Goal: Task Accomplishment & Management: Complete application form

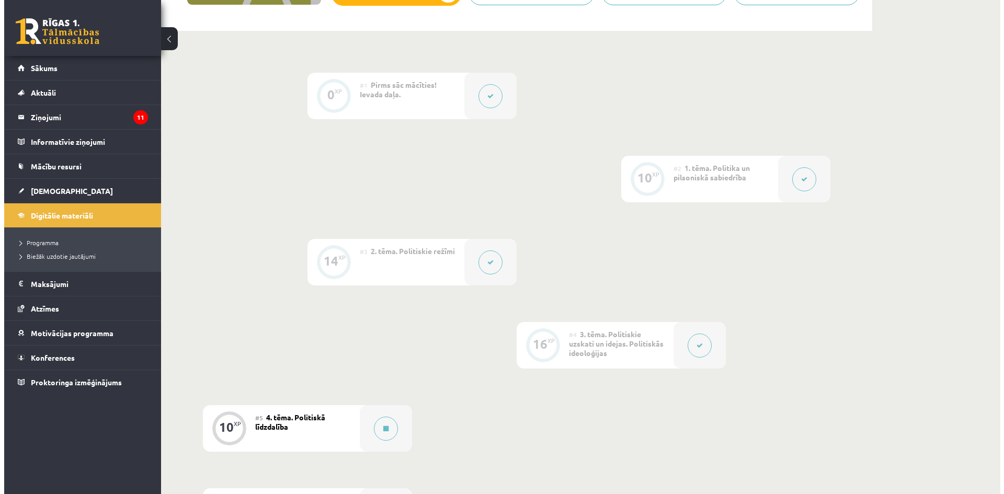
scroll to position [366, 0]
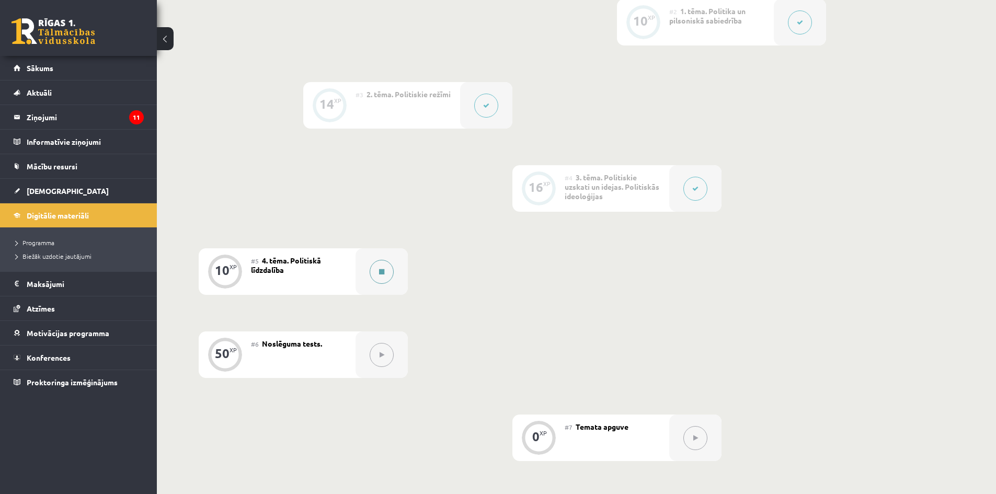
click at [390, 273] on button at bounding box center [382, 272] width 24 height 24
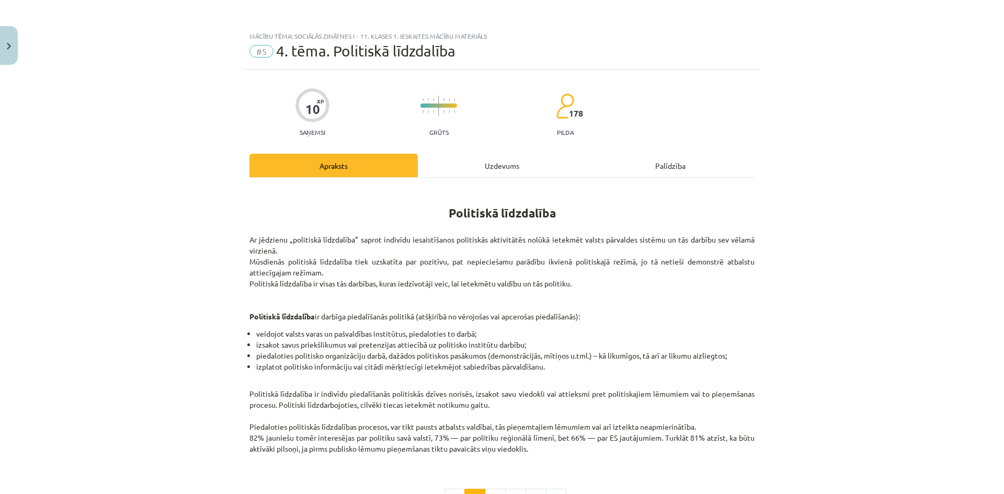
click at [455, 163] on div "Apraksts Uzdevums Palīdzība" at bounding box center [501, 166] width 505 height 24
click at [455, 164] on div "Uzdevums" at bounding box center [502, 166] width 168 height 24
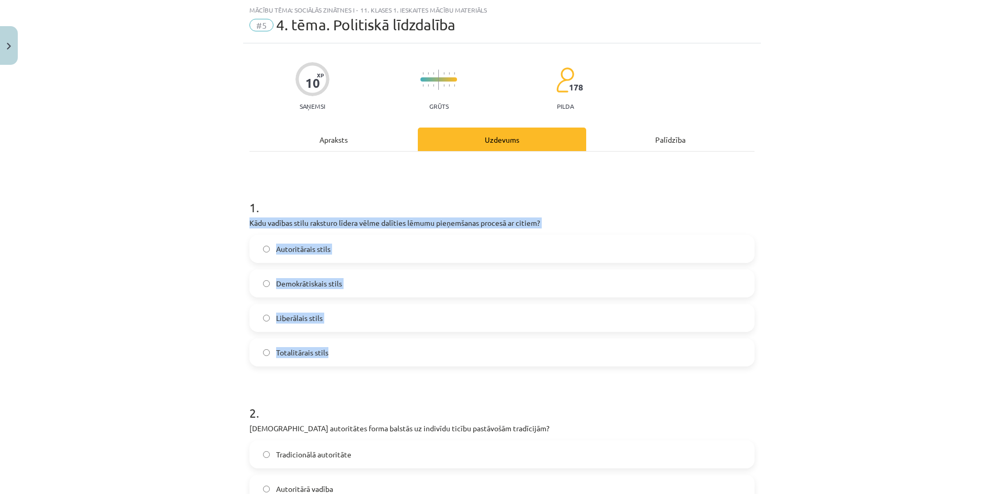
drag, startPoint x: 239, startPoint y: 219, endPoint x: 620, endPoint y: 354, distance: 404.0
click at [620, 354] on div "Mācību tēma: Sociālās zinātnes i - 11. klases 1. ieskaites mācību materiāls #5 …" at bounding box center [502, 247] width 1004 height 494
click at [326, 286] on span "Demokrātiskais stils" at bounding box center [309, 283] width 66 height 11
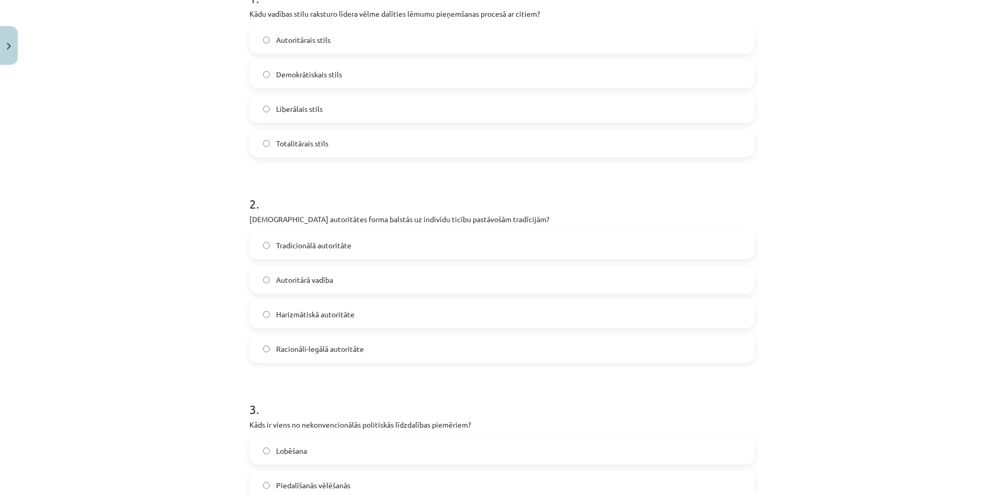
scroll to position [288, 0]
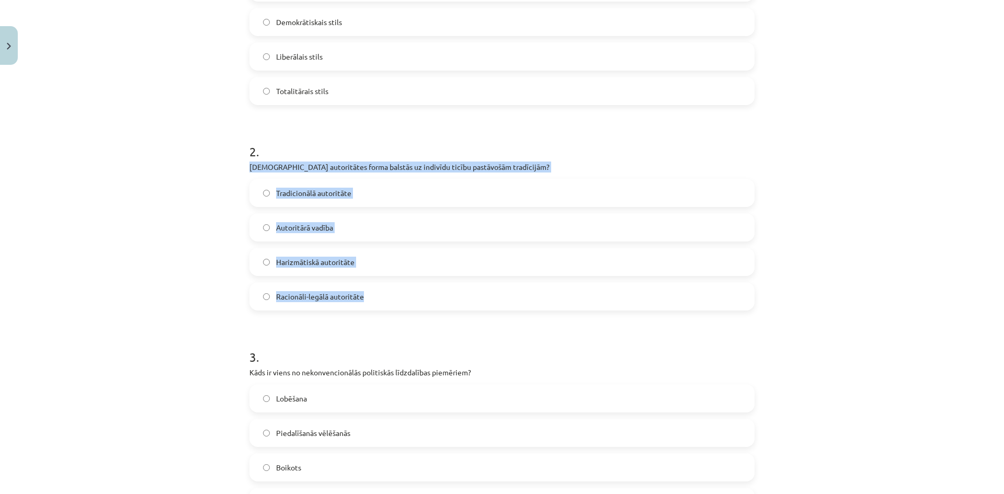
drag, startPoint x: 242, startPoint y: 164, endPoint x: 563, endPoint y: 278, distance: 340.0
click at [563, 278] on div "10 XP Saņemsi Grūts 178 pilda Apraksts Uzdevums Palīdzība 1 . Kādu vadības stil…" at bounding box center [502, 402] width 518 height 1240
copy div "Kura autoritātes forma balstās uz indivīdu ticību pastāvošām tradīcijām? Tradic…"
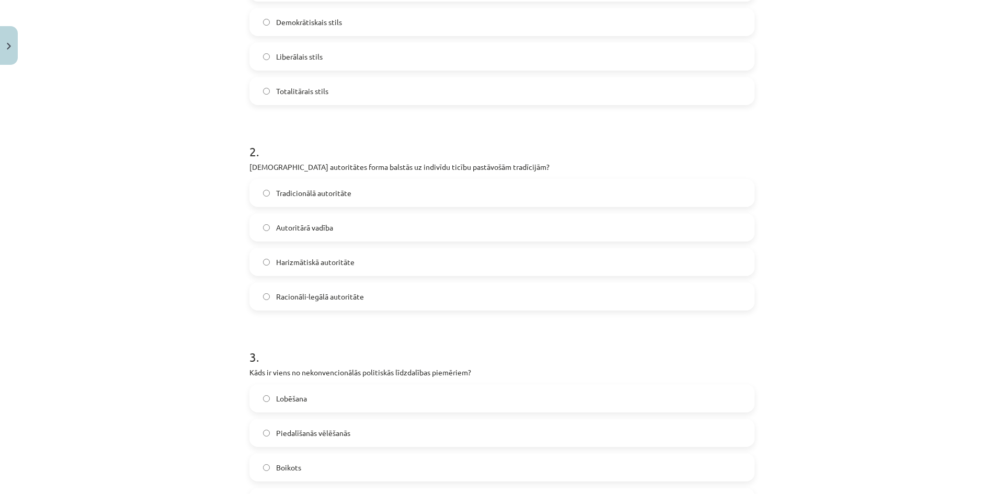
click at [417, 150] on h1 "2 ." at bounding box center [501, 142] width 505 height 32
click at [299, 180] on label "Tradicionālā autoritāte" at bounding box center [501, 193] width 503 height 26
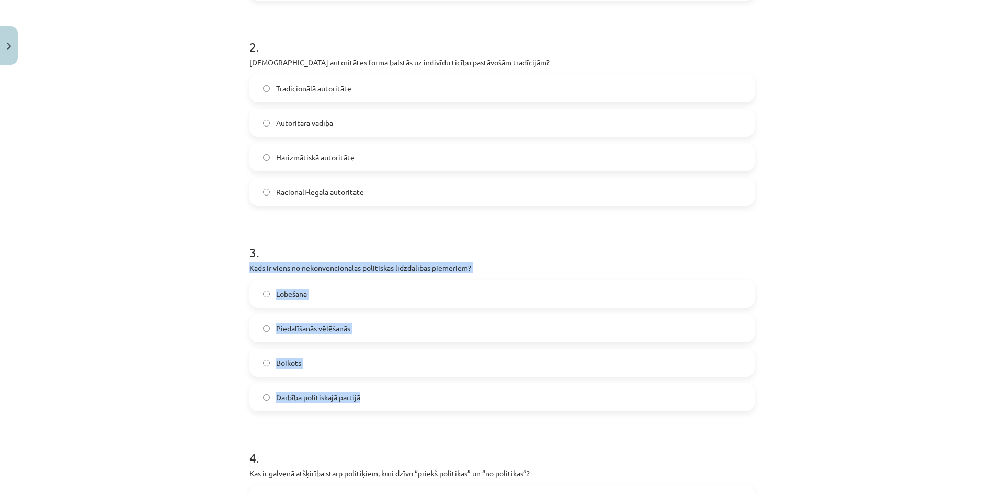
drag, startPoint x: 303, startPoint y: 261, endPoint x: 507, endPoint y: 393, distance: 243.2
click at [507, 393] on div "Mācību tēma: Sociālās zinātnes i - 11. klases 1. ieskaites mācību materiāls #5 …" at bounding box center [502, 247] width 1004 height 494
copy div "Kāds ir viens no nekonvencionālās politiskās līdzdalības piemēriem? Lobēšana Pi…"
click at [282, 368] on span "Boikots" at bounding box center [288, 363] width 25 height 11
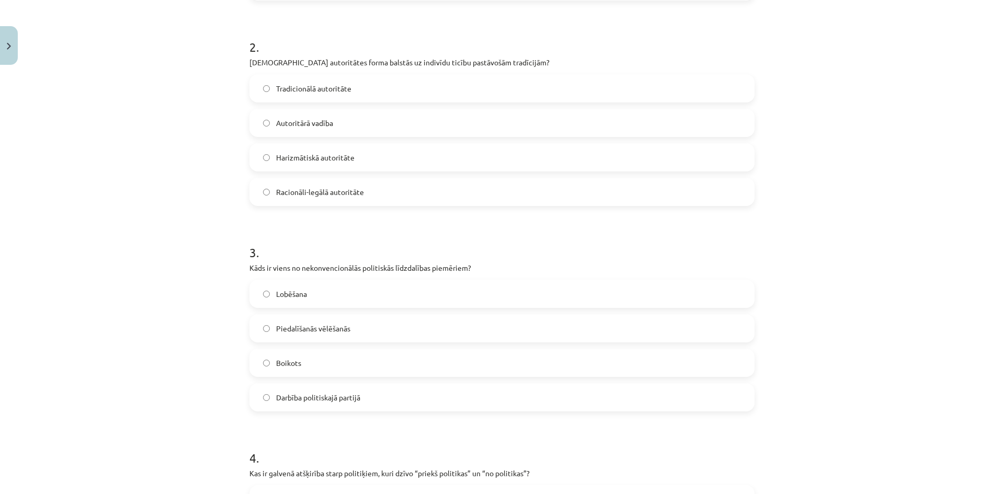
scroll to position [601, 0]
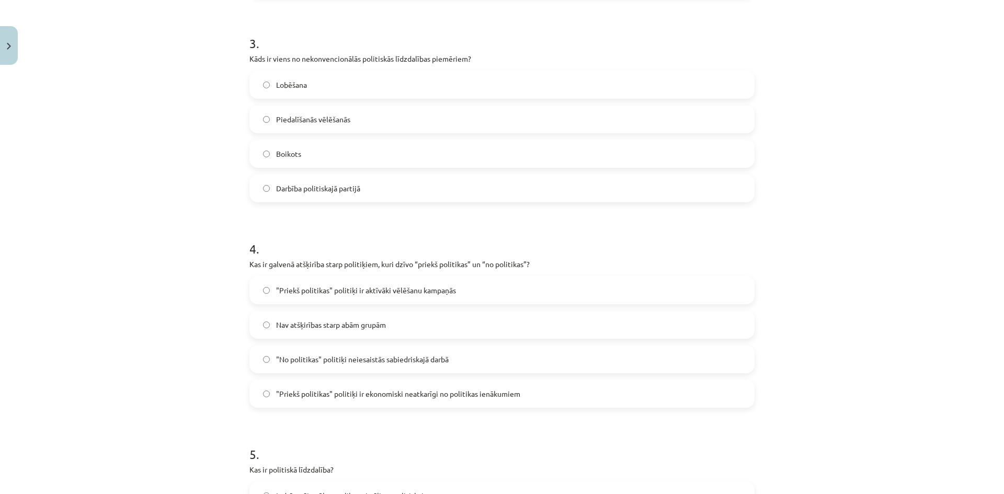
click at [257, 292] on label ""Priekš politikas" politiķi ir aktīvāki vēlēšanu kampaņās" at bounding box center [501, 290] width 503 height 26
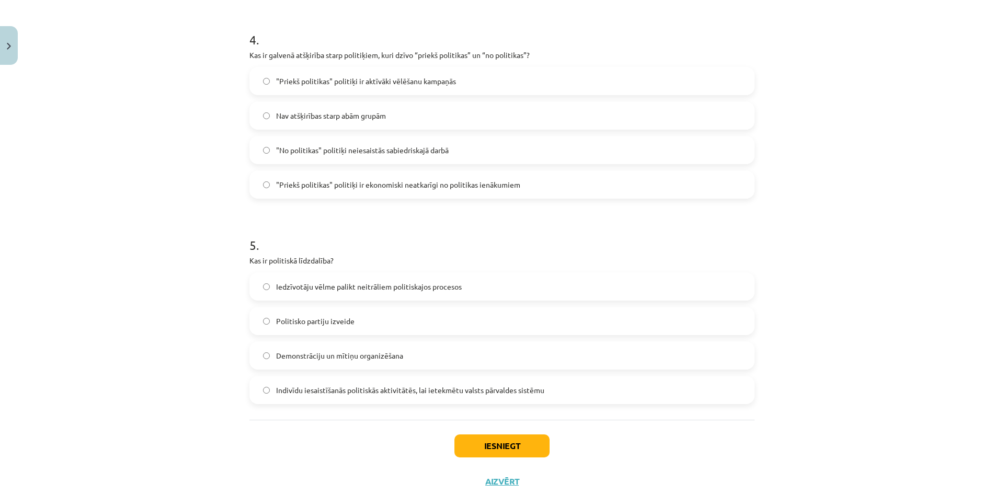
scroll to position [842, 0]
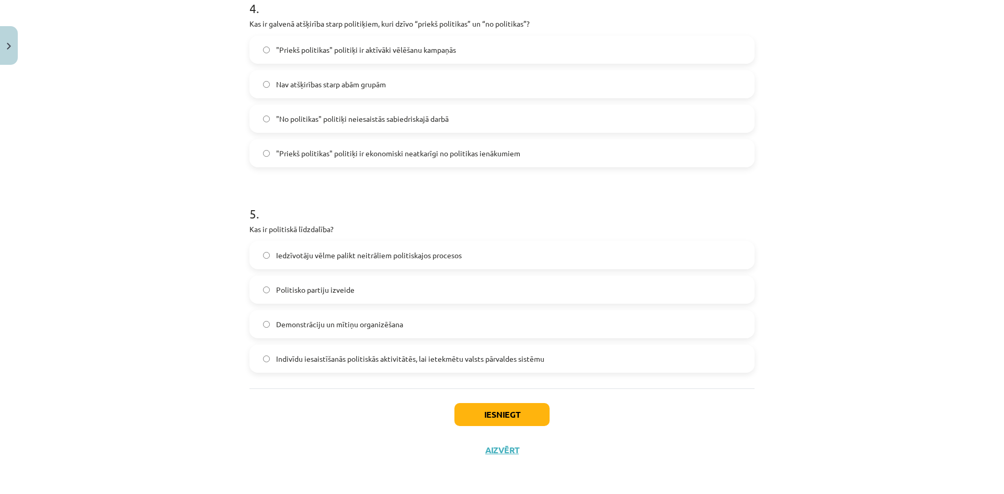
drag, startPoint x: 305, startPoint y: 354, endPoint x: 312, endPoint y: 355, distance: 7.3
click at [305, 354] on span "Indivīdu iesaistīšanās politiskās aktivitātēs, lai ietekmētu valsts pārvaldes s…" at bounding box center [410, 358] width 268 height 11
click at [459, 411] on button "Iesniegt" at bounding box center [501, 414] width 95 height 23
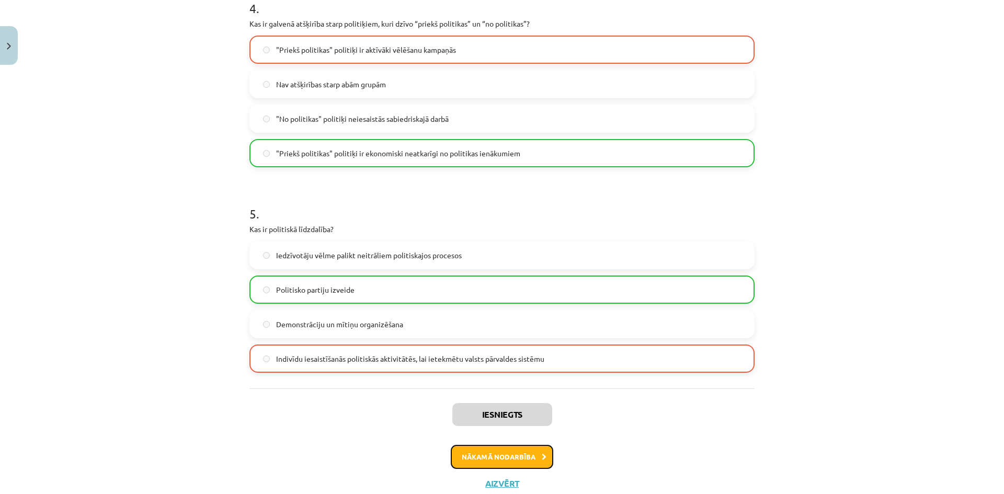
click at [479, 452] on button "Nākamā nodarbība" at bounding box center [502, 457] width 102 height 24
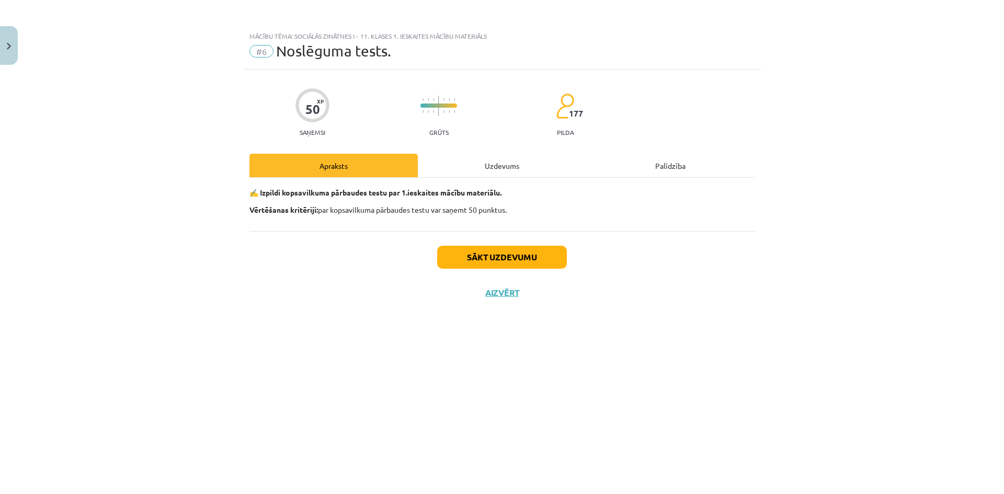
scroll to position [0, 0]
click at [457, 255] on button "Sākt uzdevumu" at bounding box center [502, 257] width 130 height 23
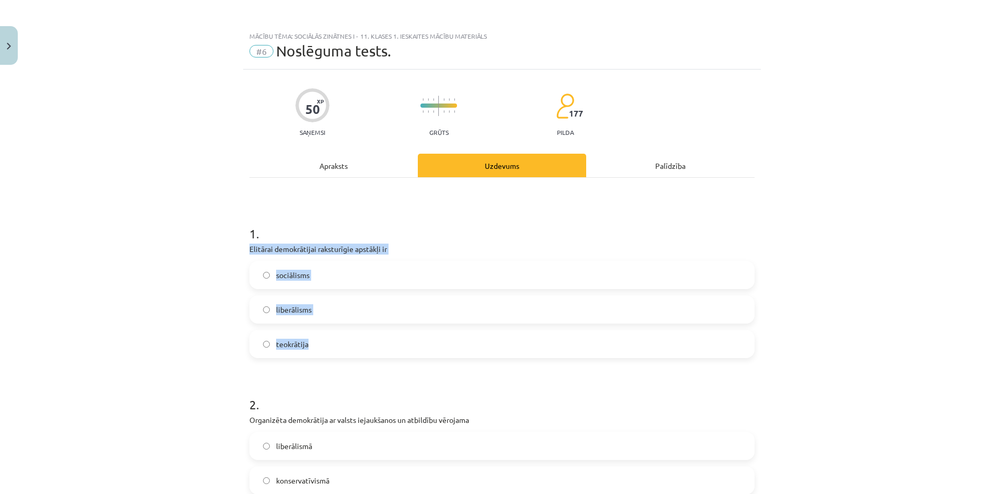
drag, startPoint x: 241, startPoint y: 247, endPoint x: 425, endPoint y: 336, distance: 204.4
copy div "Elitārai demokrātijai raksturīgie apstākļi ir sociālisms liberālisms teokrātija"
click at [318, 314] on label "liberālisms" at bounding box center [501, 309] width 503 height 26
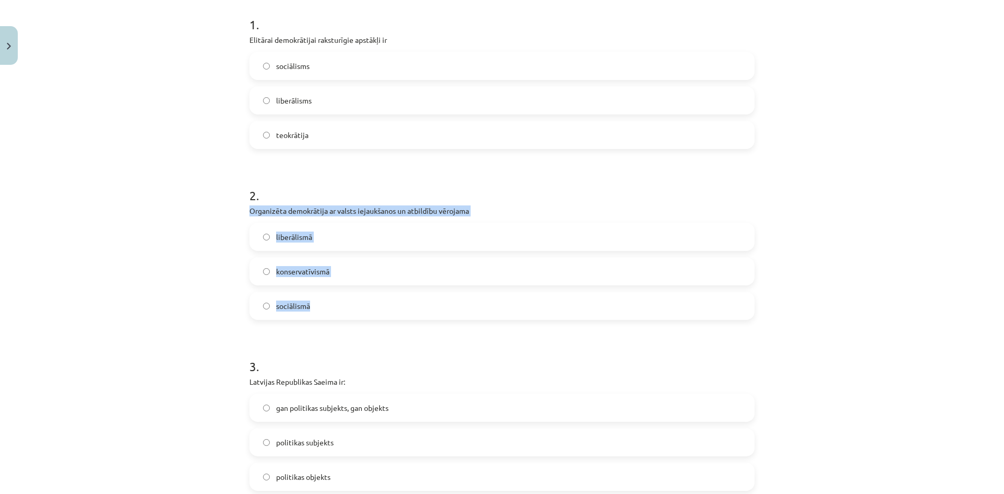
drag, startPoint x: 251, startPoint y: 213, endPoint x: 512, endPoint y: 310, distance: 277.6
copy div "Organizēta demokrātija ar valsts iejaukšanos un atbildību vērojama liberālismā …"
click at [334, 209] on p "Organizēta demokrātija ar valsts iejaukšanos un atbildību vērojama" at bounding box center [501, 210] width 505 height 11
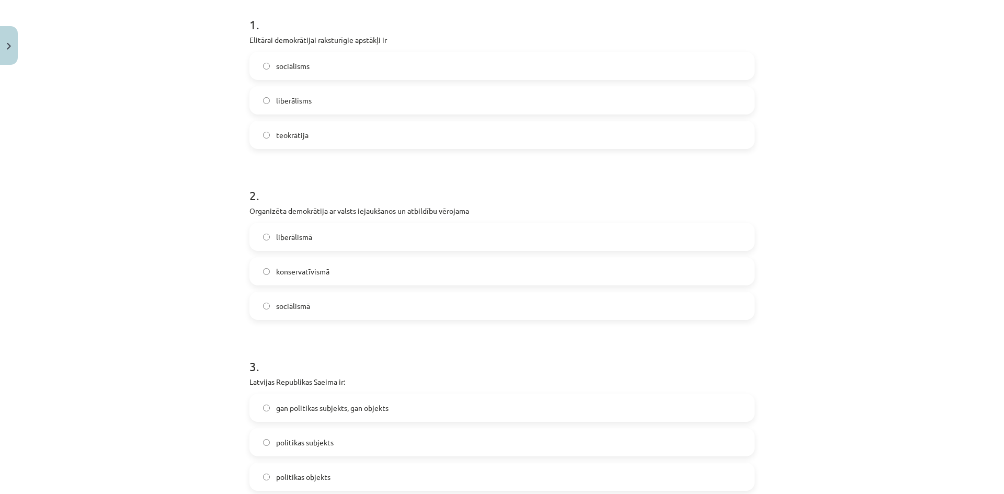
click at [280, 297] on label "sociālismā" at bounding box center [501, 306] width 503 height 26
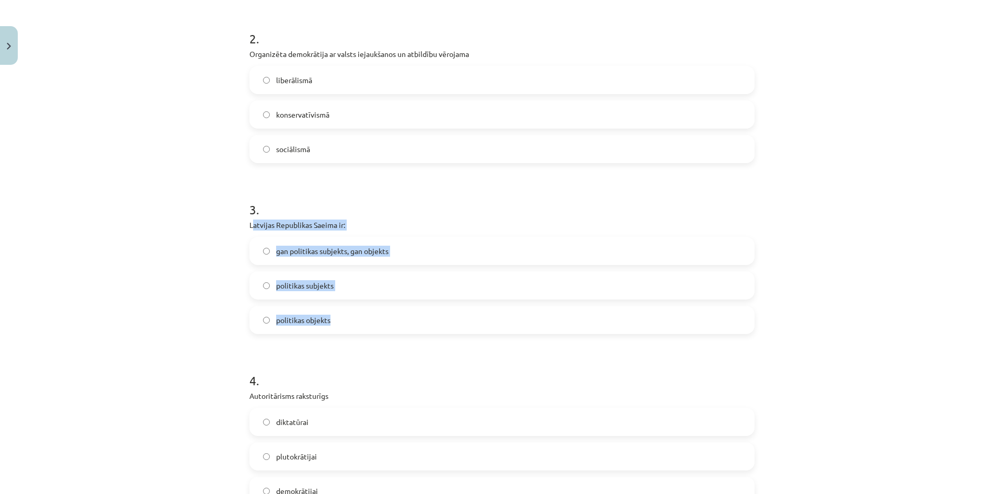
drag, startPoint x: 248, startPoint y: 223, endPoint x: 411, endPoint y: 314, distance: 186.8
click at [411, 314] on div "3 . Latvijas Republikas Saeima ir: gan politikas subjekts, gan objekts politika…" at bounding box center [501, 259] width 505 height 150
click at [260, 224] on p "Latvijas Republikas Saeima ir:" at bounding box center [501, 225] width 505 height 11
drag, startPoint x: 243, startPoint y: 225, endPoint x: 407, endPoint y: 345, distance: 202.8
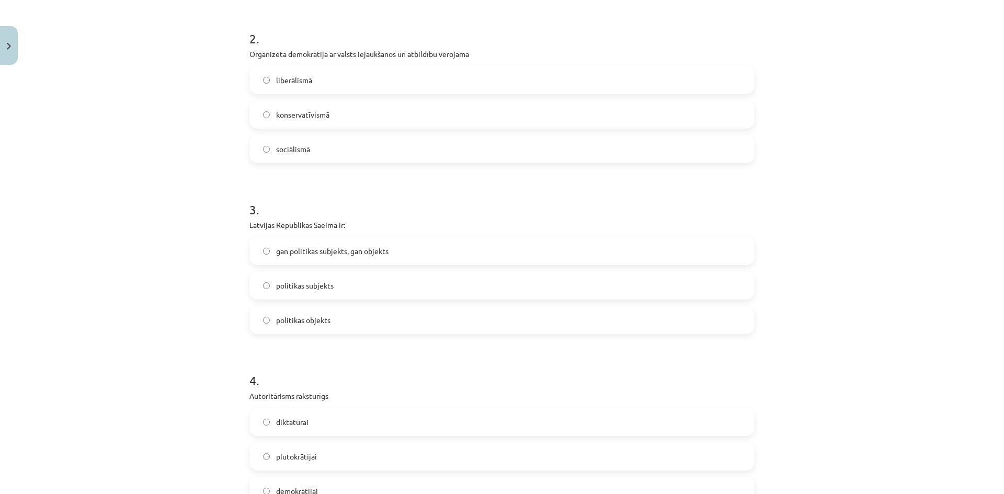
click at [265, 213] on h1 "3 ." at bounding box center [501, 200] width 505 height 32
drag, startPoint x: 241, startPoint y: 225, endPoint x: 396, endPoint y: 312, distance: 177.2
copy div "Latvijas Republikas Saeima ir: gan politikas subjekts, gan objekts politikas su…"
click at [307, 286] on span "politikas subjekts" at bounding box center [305, 285] width 58 height 11
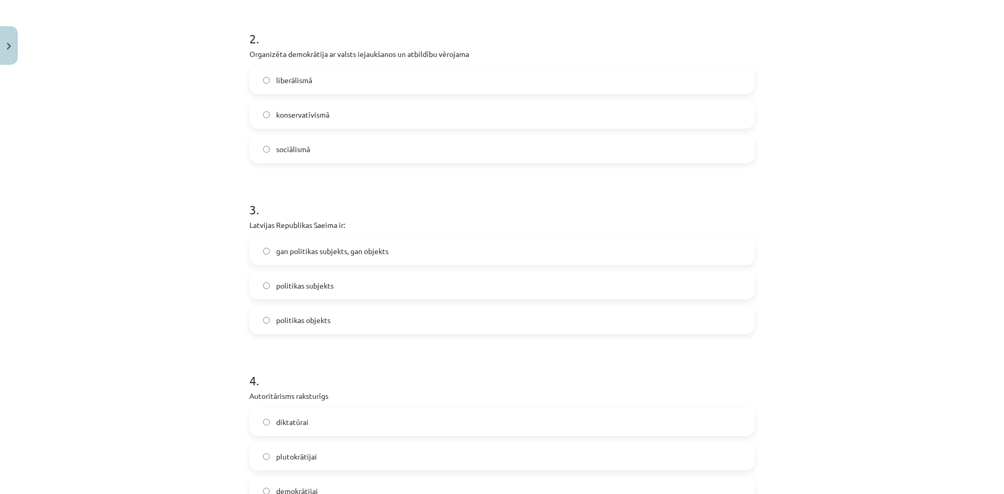
scroll to position [523, 0]
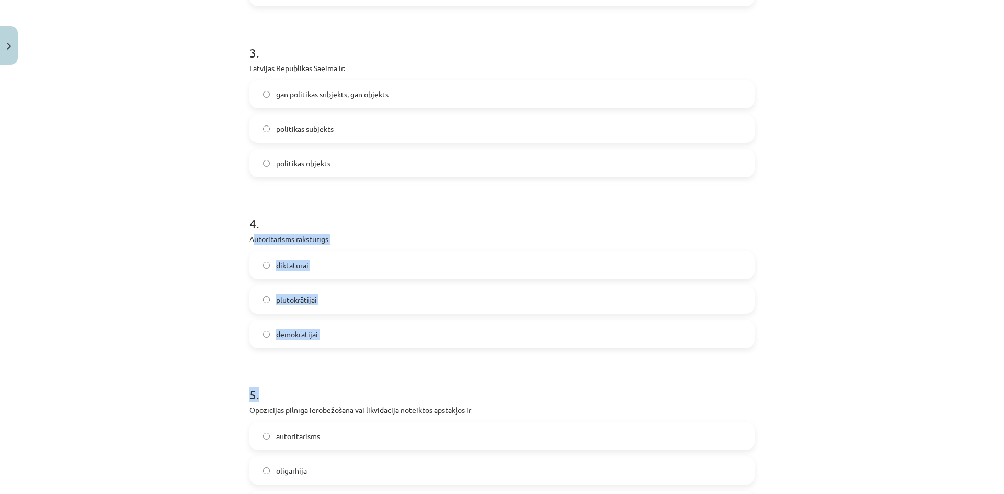
drag, startPoint x: 248, startPoint y: 238, endPoint x: 405, endPoint y: 352, distance: 193.5
click at [200, 251] on div "Mācību tēma: Sociālās zinātnes i - 11. klases 1. ieskaites mācību materiāls #6 …" at bounding box center [502, 247] width 1004 height 494
drag, startPoint x: 248, startPoint y: 235, endPoint x: 371, endPoint y: 324, distance: 151.3
click at [370, 329] on div "4 . Autoritārisms raksturīgs diktatūrai plutokrātijai demokrātijai" at bounding box center [501, 273] width 505 height 150
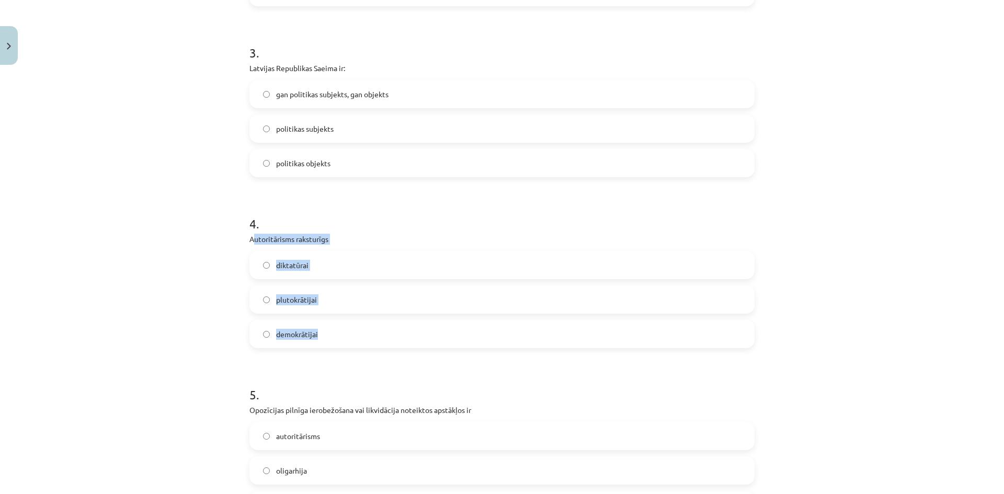
copy div "Autoritārisms raksturīgs diktatūrai plutokrātijai demokrātijai"
click at [314, 267] on label "diktatūrai" at bounding box center [501, 265] width 503 height 26
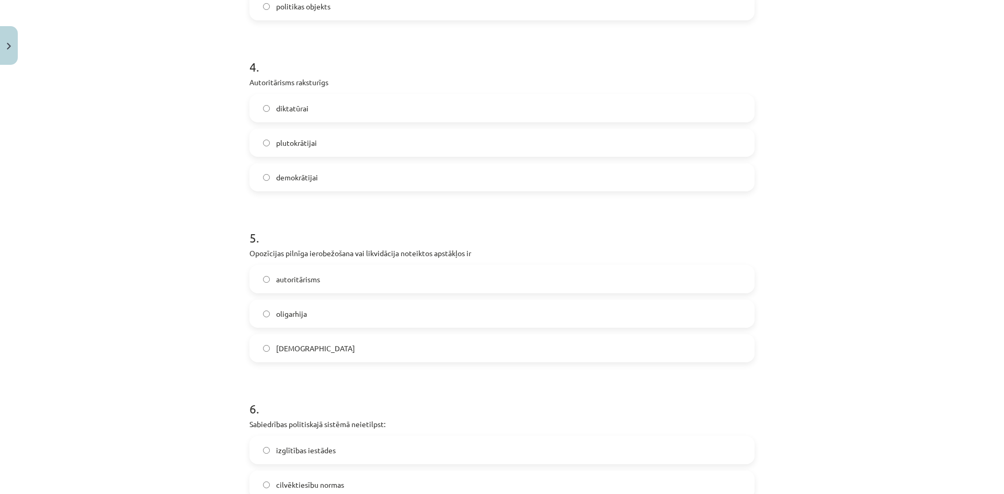
scroll to position [732, 0]
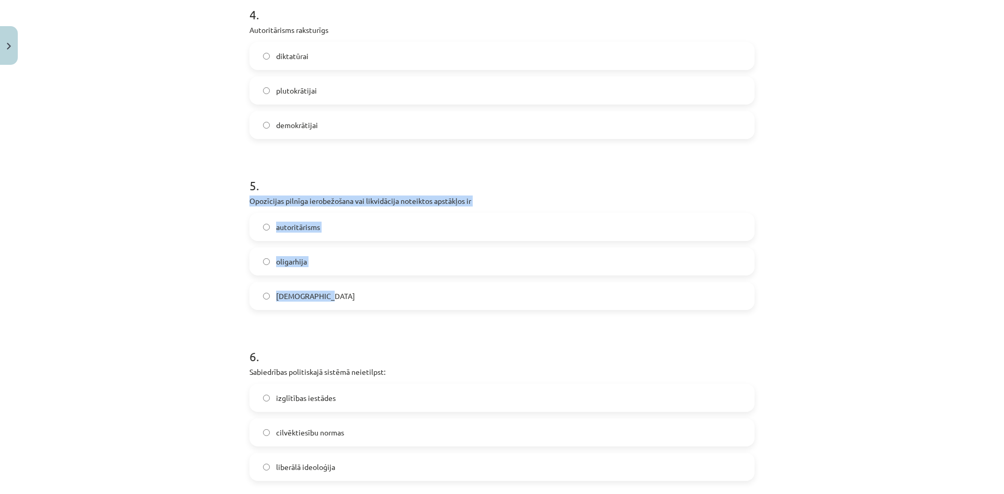
drag, startPoint x: 236, startPoint y: 202, endPoint x: 456, endPoint y: 290, distance: 237.0
click at [456, 291] on div "Mācību tēma: Sociālās zinātnes i - 11. klases 1. ieskaites mācību materiāls #6 …" at bounding box center [502, 247] width 1004 height 494
copy div "Opozīcijas pilnīga ierobežošana vai likvidācija noteiktos apstākļos ir autoritā…"
click at [295, 287] on label "totalitārisms" at bounding box center [501, 296] width 503 height 26
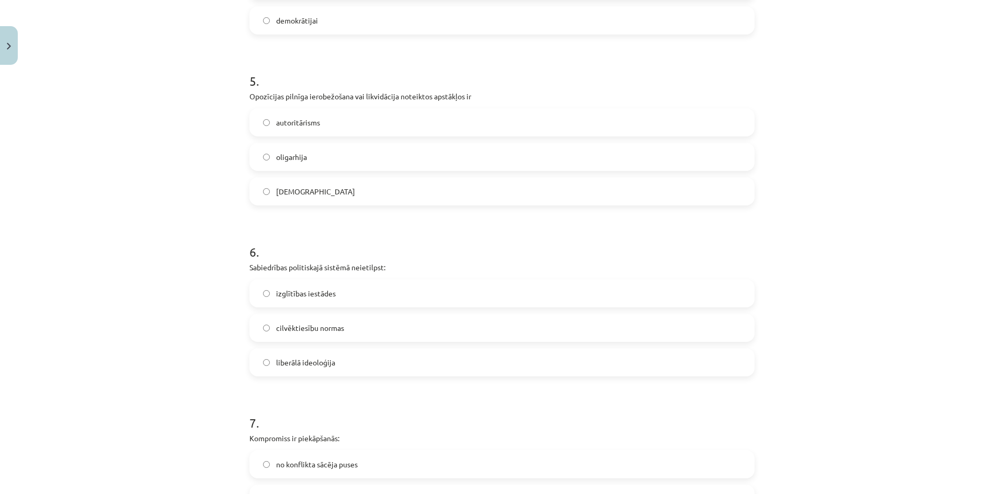
scroll to position [889, 0]
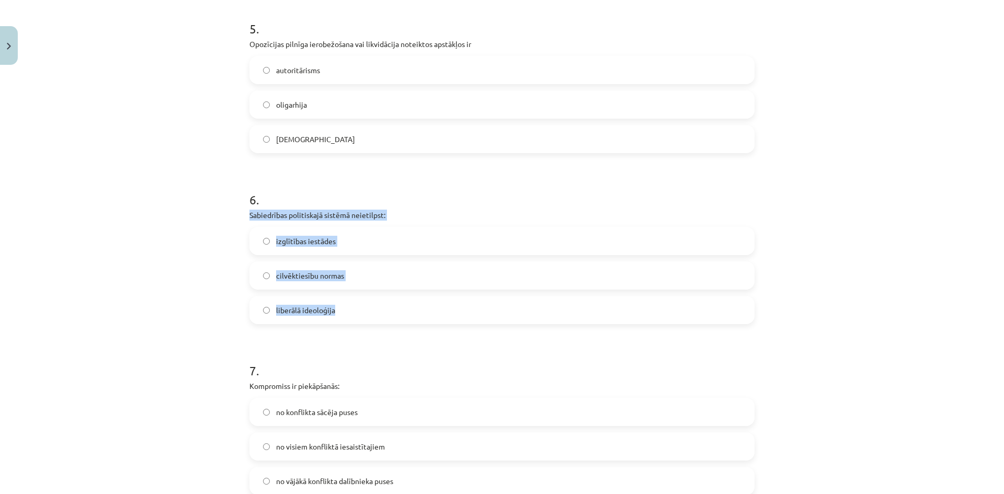
drag, startPoint x: 242, startPoint y: 209, endPoint x: 389, endPoint y: 299, distance: 172.2
click at [389, 299] on div "50 XP Saņemsi Grūts 177 pilda Apraksts Uzdevums Palīdzība 1 . Elitārai demokrāt…" at bounding box center [502, 142] width 518 height 1922
copy div "Sabiedrības politiskajā sistēmā neietilpst: izglītības iestādes cilvēktiesību n…"
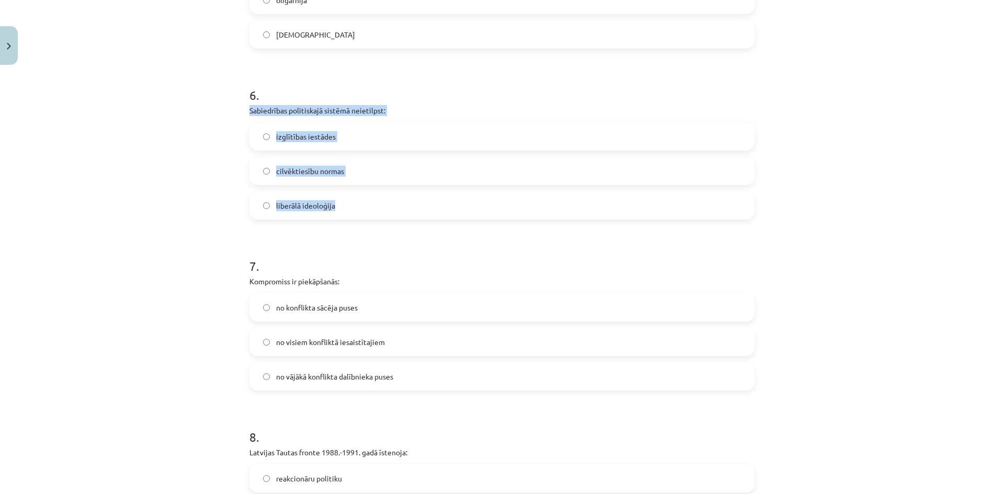
click at [266, 141] on label "izglītības iestādes" at bounding box center [501, 136] width 503 height 26
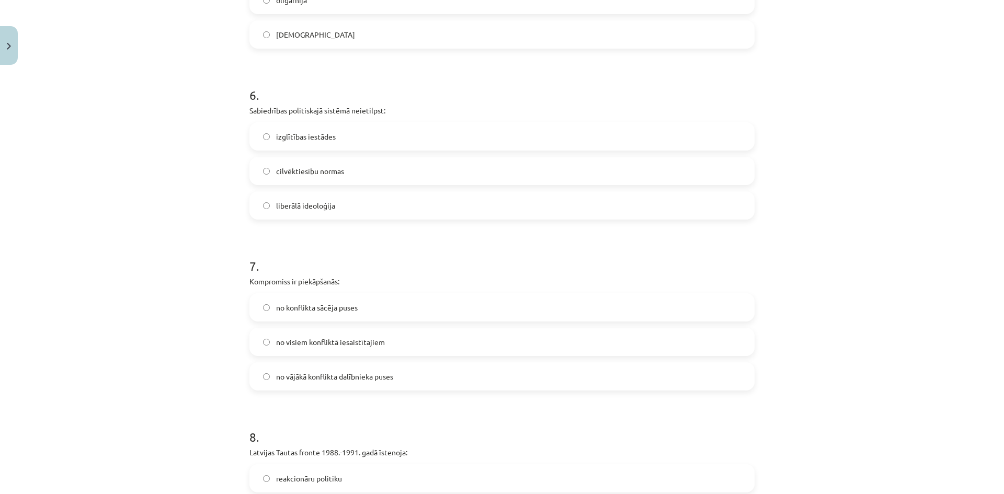
scroll to position [1150, 0]
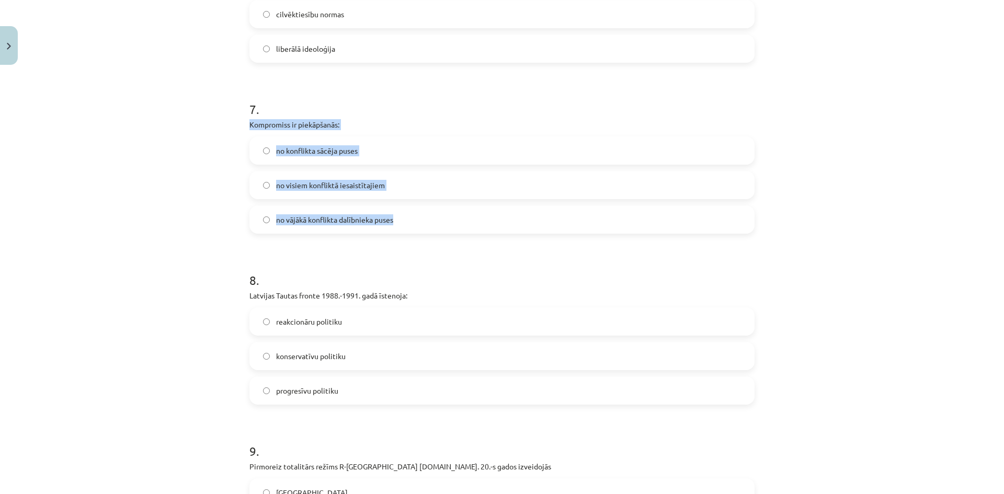
drag, startPoint x: 244, startPoint y: 125, endPoint x: 444, endPoint y: 220, distance: 221.7
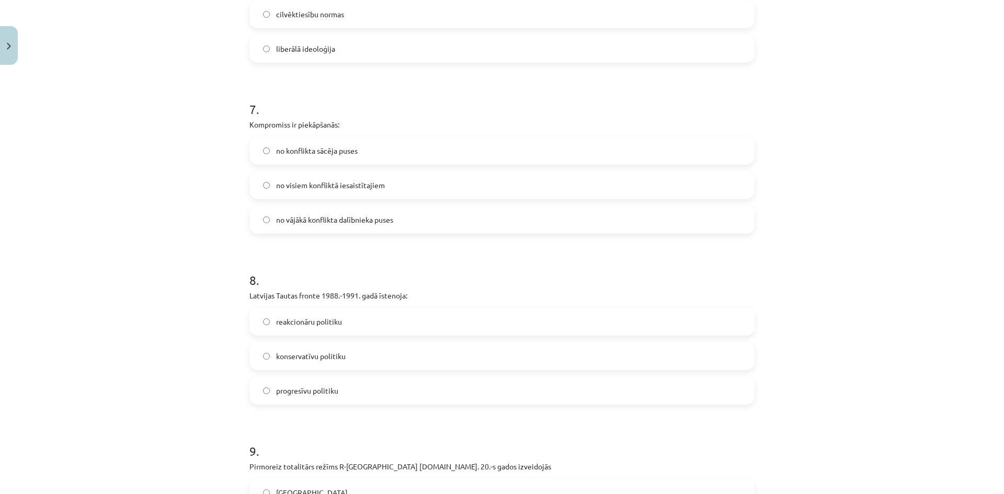
click at [358, 186] on span "no visiem konfliktā iesaistītajiem" at bounding box center [330, 185] width 109 height 11
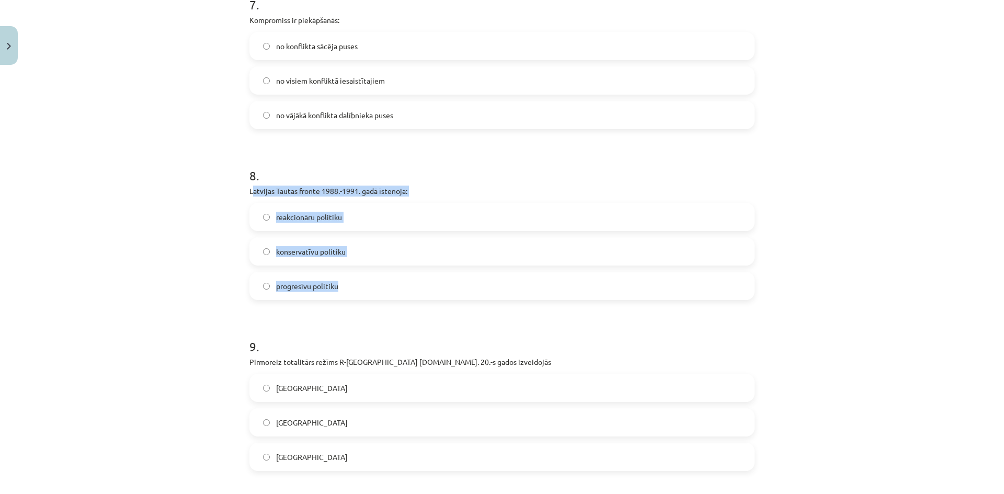
drag, startPoint x: 249, startPoint y: 193, endPoint x: 431, endPoint y: 290, distance: 206.1
click at [431, 292] on div "8 . Latvijas Tautas fronte 1988.-1991. gadā īstenoja: reakcionāru politiku kons…" at bounding box center [501, 225] width 505 height 150
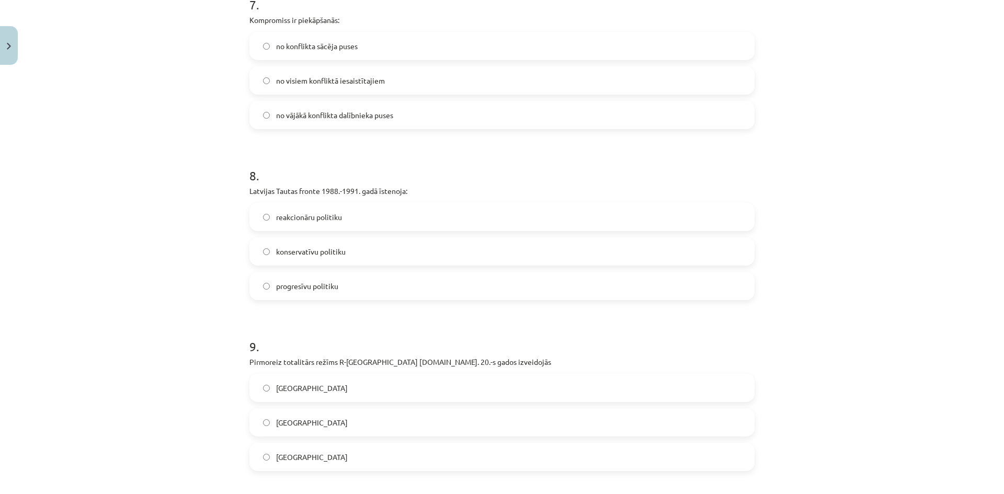
click at [249, 196] on p "Latvijas Tautas fronte 1988.-1991. gadā īstenoja:" at bounding box center [501, 191] width 505 height 11
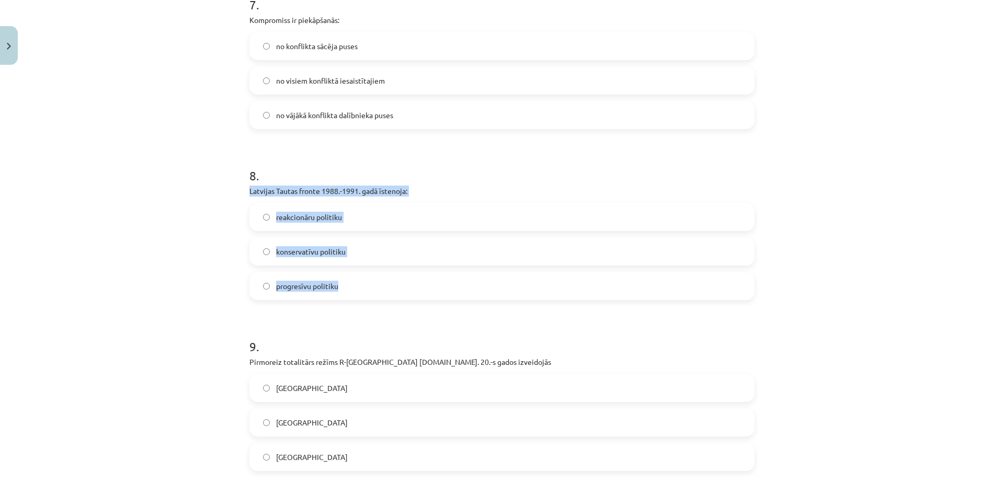
drag, startPoint x: 240, startPoint y: 189, endPoint x: 406, endPoint y: 281, distance: 190.0
copy div "Latvijas Tautas fronte 1988.-1991. gadā īstenoja: reakcionāru politiku konserva…"
click at [293, 289] on span "progresīvu politiku" at bounding box center [307, 286] width 62 height 11
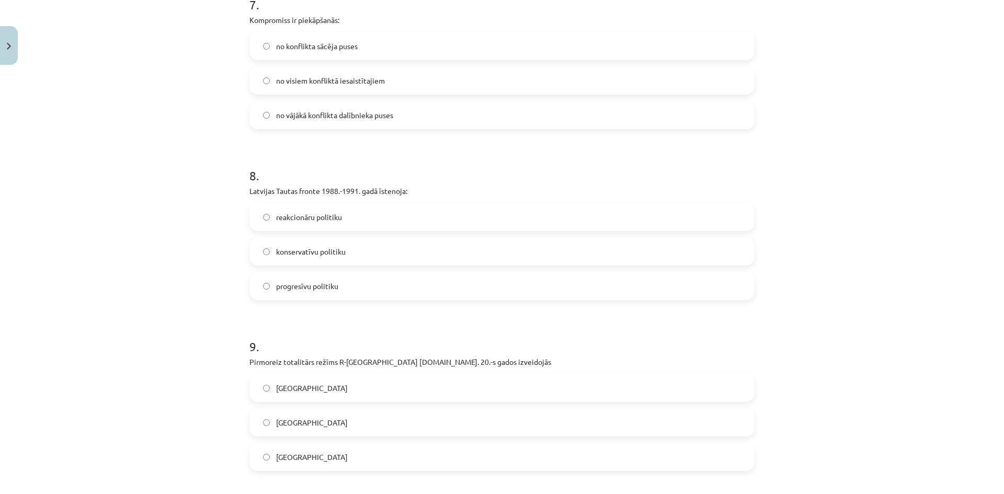
scroll to position [1412, 0]
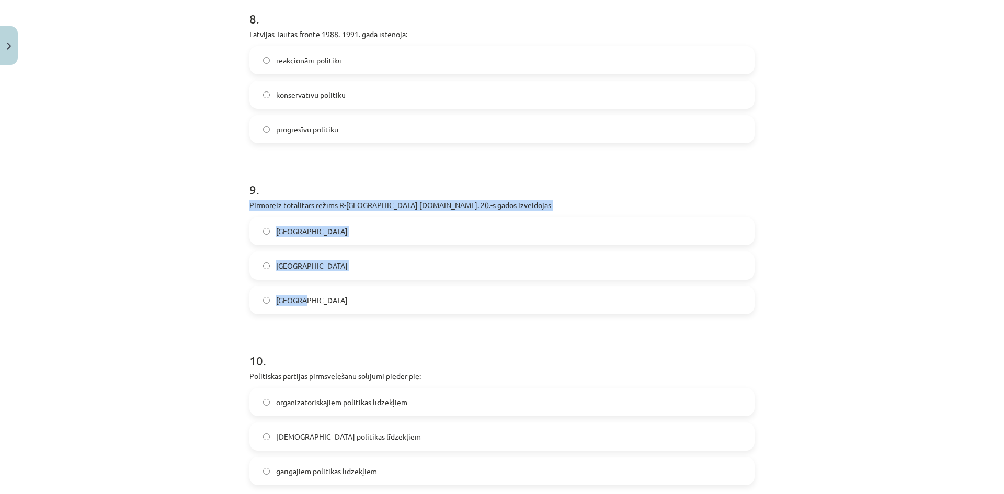
drag, startPoint x: 244, startPoint y: 206, endPoint x: 514, endPoint y: 291, distance: 283.3
copy div "Pirmoreiz totalitārs režīms R-Eiropā 20.gs. 20.-s gados izveidojās Vācijā Itāli…"
click at [306, 268] on label "Itālijā" at bounding box center [501, 266] width 503 height 26
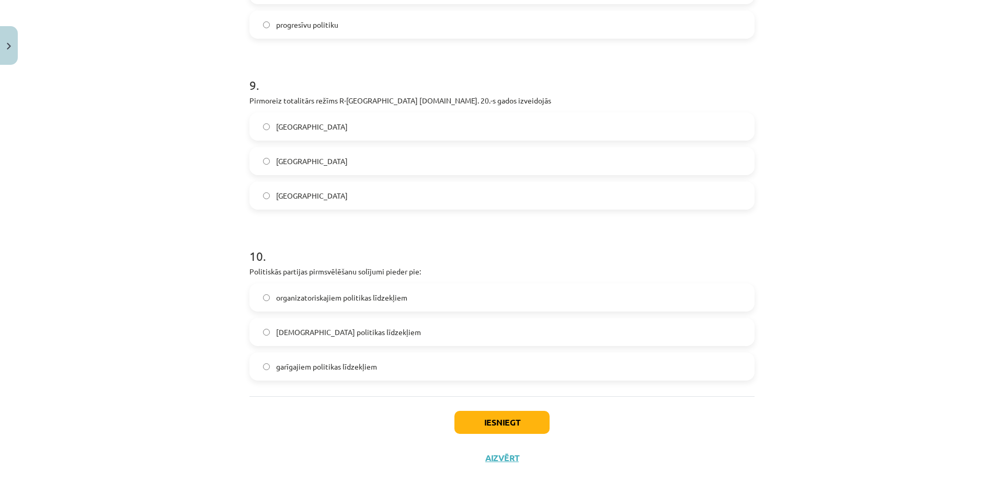
scroll to position [1524, 0]
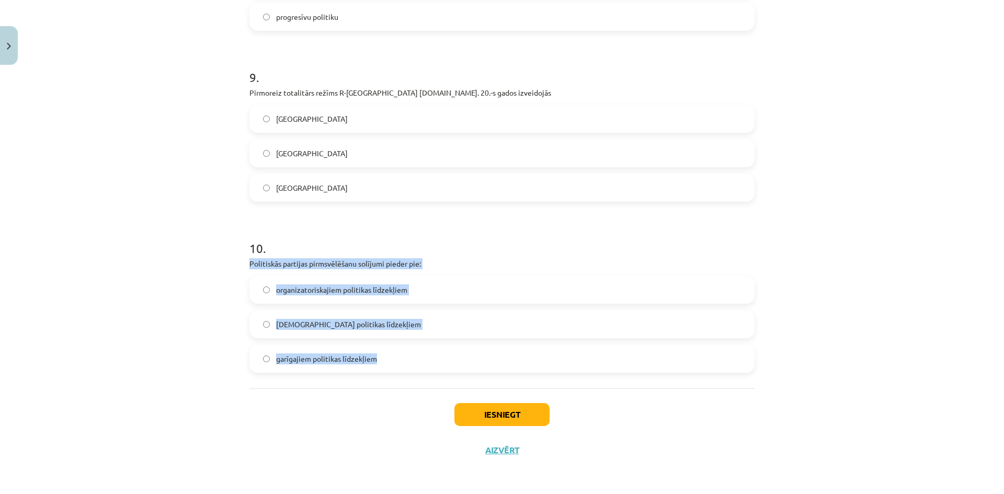
drag, startPoint x: 235, startPoint y: 262, endPoint x: 428, endPoint y: 358, distance: 215.1
click at [428, 358] on div "Mācību tēma: Sociālās zinātnes i - 11. klases 1. ieskaites mācību materiāls #6 …" at bounding box center [502, 247] width 1004 height 494
click at [249, 310] on div "organizatoriskajiem politikas līdzekļiem lietiskajiem politikas līdzekļiem garī…" at bounding box center [501, 324] width 505 height 97
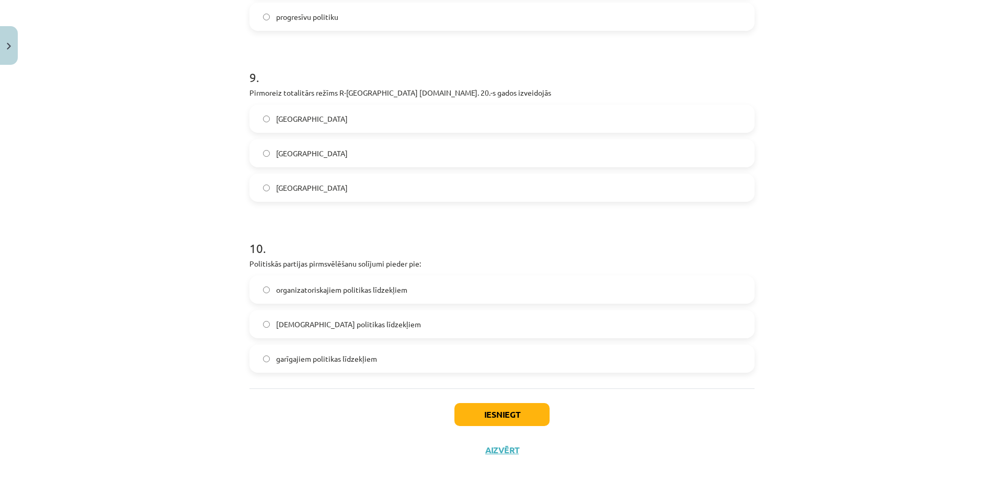
click at [299, 319] on span "lietiskajiem politikas līdzekļiem" at bounding box center [348, 324] width 145 height 11
click at [319, 349] on label "garīgajiem politikas līdzekļiem" at bounding box center [501, 359] width 503 height 26
click at [478, 400] on div "Iesniegt Aizvērt" at bounding box center [501, 424] width 505 height 73
click at [480, 407] on button "Iesniegt" at bounding box center [501, 414] width 95 height 23
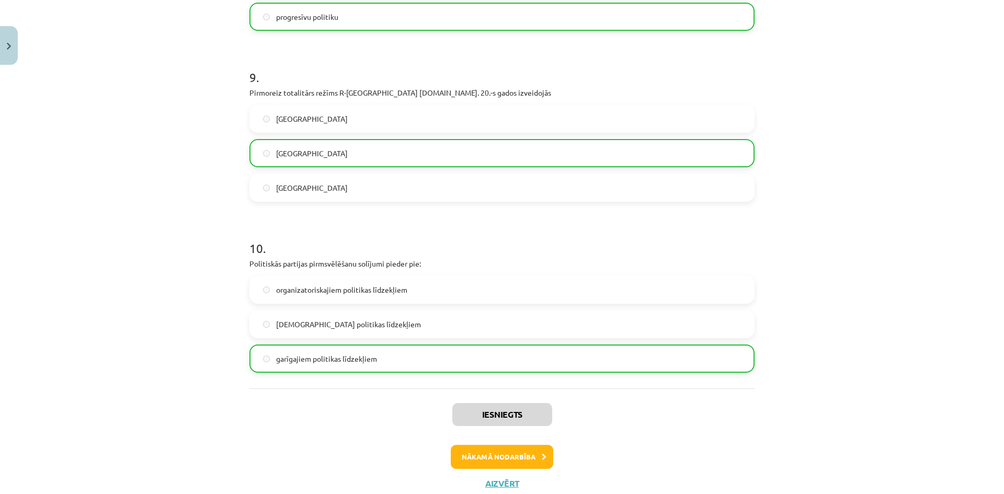
click at [465, 469] on div "Iesniegts Nākamā nodarbība Aizvērt" at bounding box center [501, 441] width 505 height 107
click at [465, 465] on button "Nākamā nodarbība" at bounding box center [502, 457] width 102 height 24
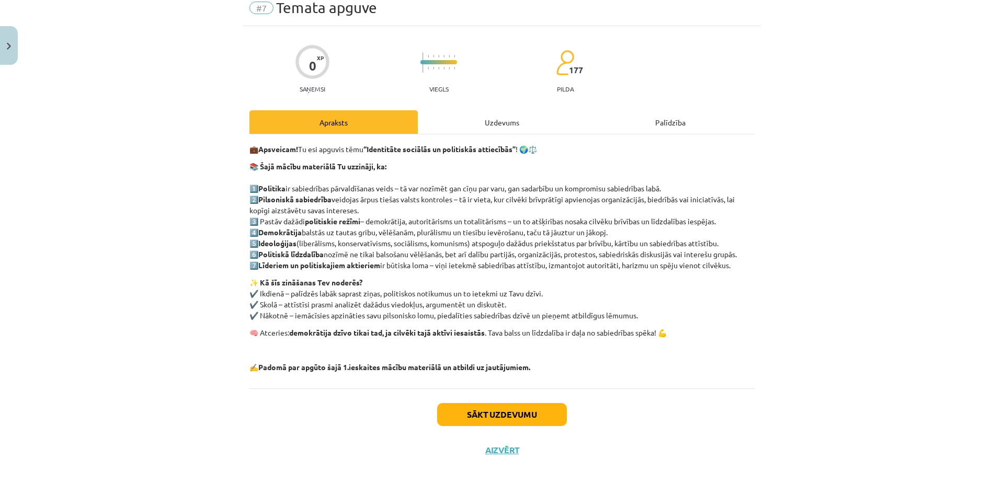
scroll to position [26, 0]
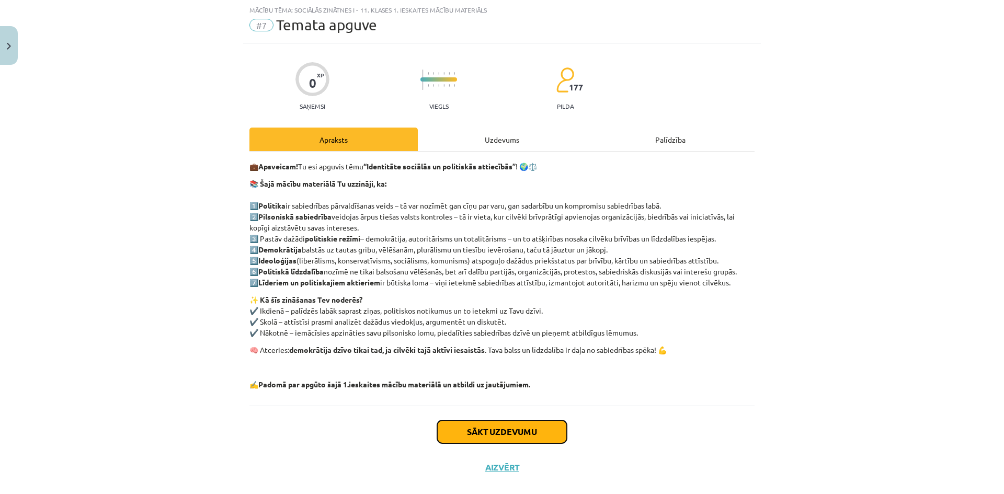
click at [473, 436] on button "Sākt uzdevumu" at bounding box center [502, 431] width 130 height 23
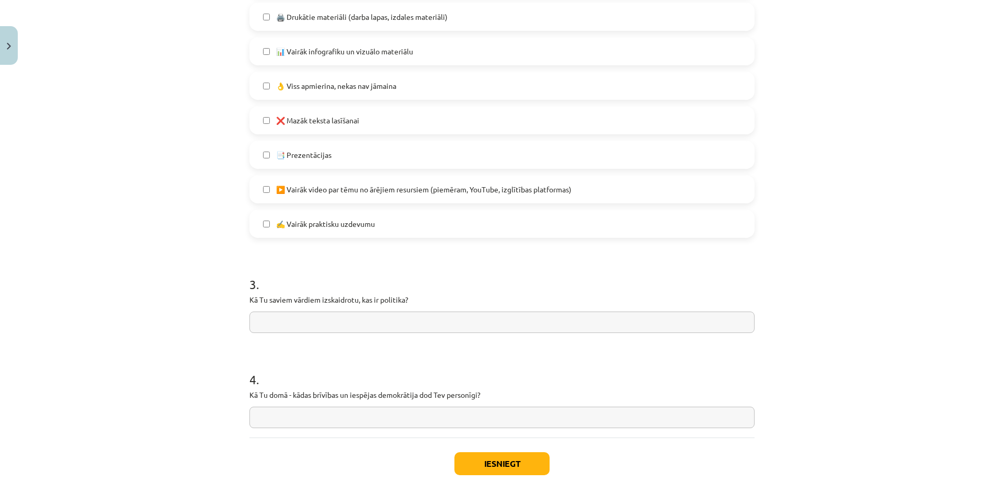
scroll to position [703, 0]
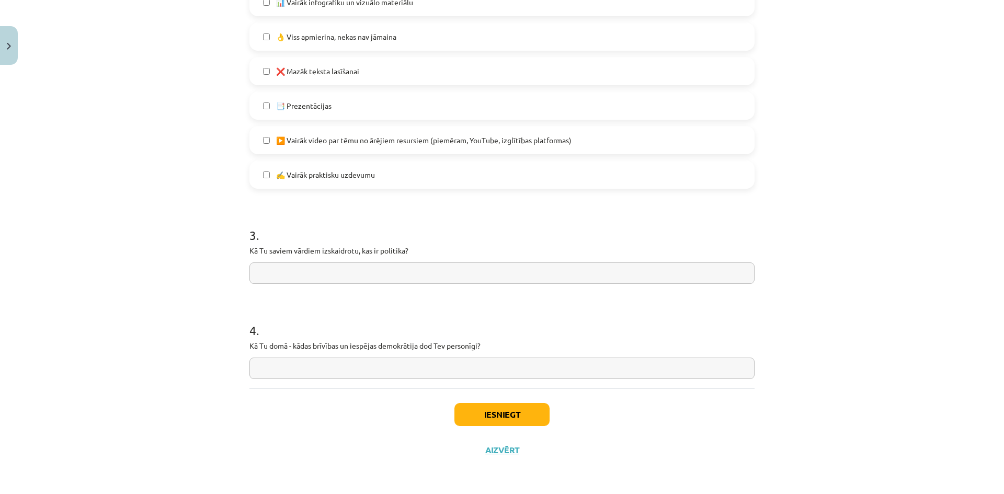
click at [487, 402] on div "Iesniegt Aizvērt" at bounding box center [501, 424] width 505 height 73
click at [492, 414] on button "Iesniegt" at bounding box center [501, 414] width 95 height 23
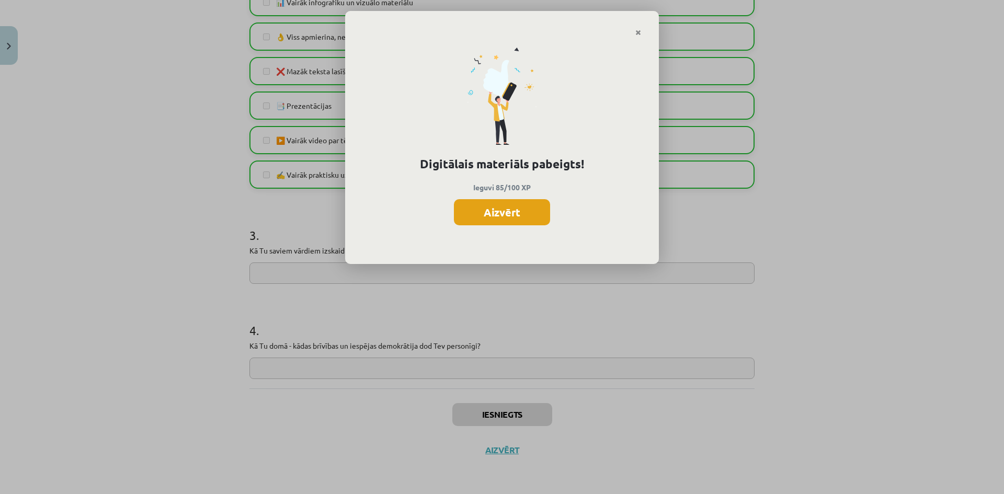
click at [494, 217] on button "Aizvērt" at bounding box center [502, 212] width 96 height 26
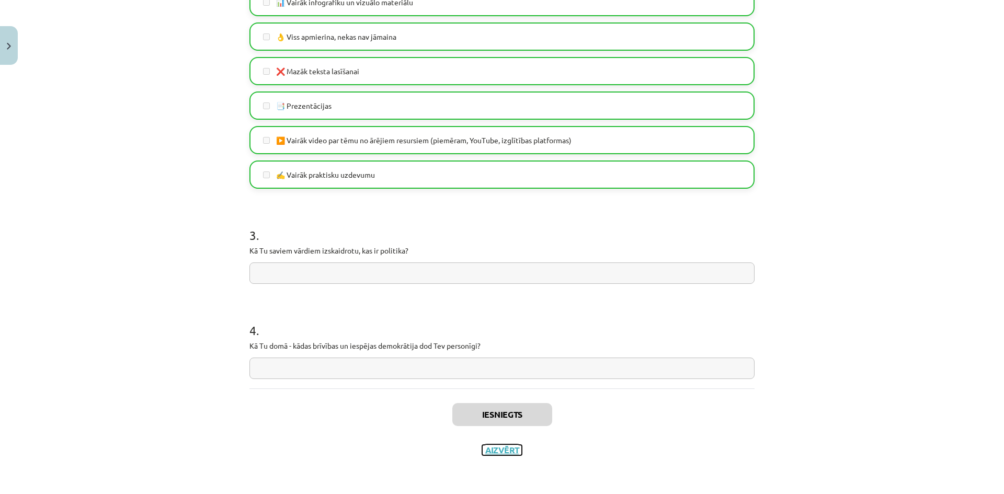
click at [502, 452] on button "Aizvērt" at bounding box center [502, 450] width 40 height 10
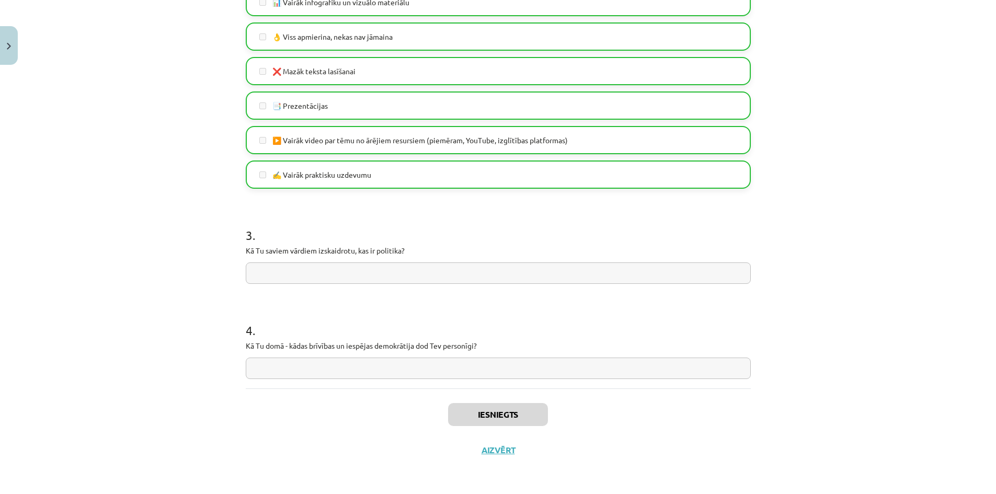
drag, startPoint x: 37, startPoint y: 156, endPoint x: 49, endPoint y: 179, distance: 26.4
click at [39, 162] on div "Mācību tēma: Sociālās zinātnes i - 11. klases 1. ieskaites mācību materiāls #7 …" at bounding box center [498, 247] width 996 height 494
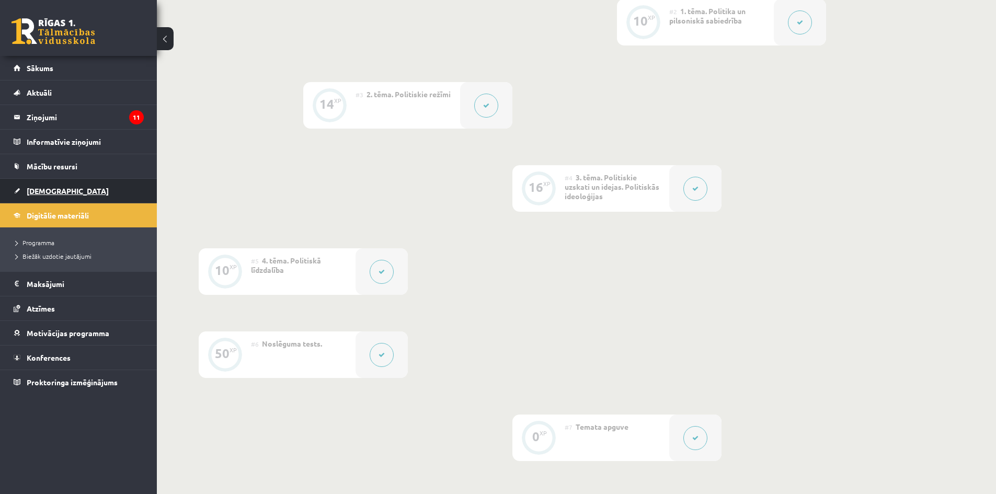
click at [57, 188] on span "[DEMOGRAPHIC_DATA]" at bounding box center [68, 190] width 82 height 9
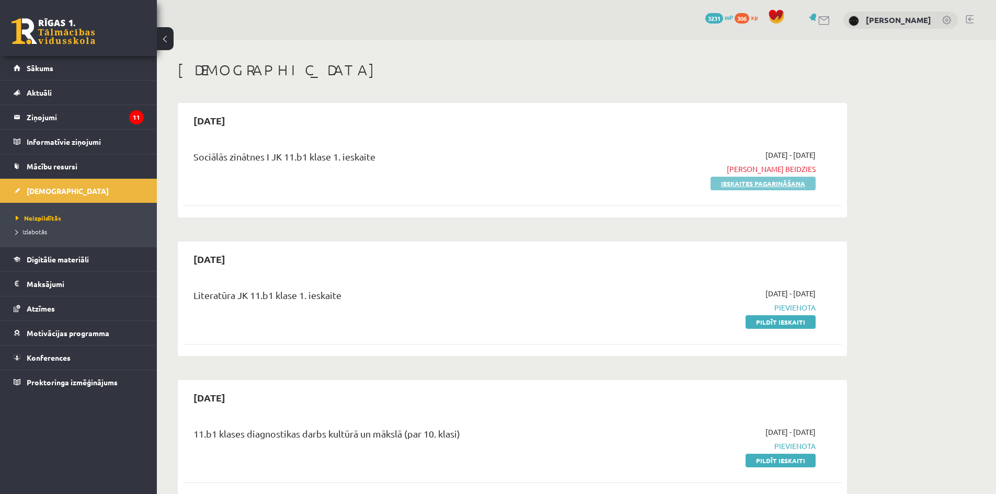
click at [773, 187] on link "Ieskaites pagarināšana" at bounding box center [763, 184] width 105 height 14
